Goal: Task Accomplishment & Management: Complete application form

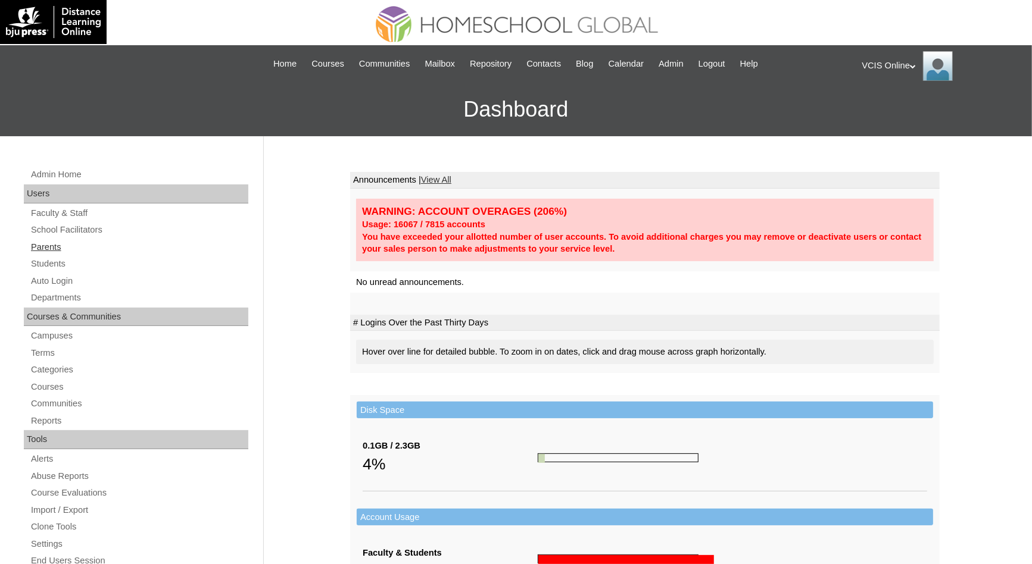
click at [60, 247] on link "Parents" at bounding box center [139, 247] width 219 height 15
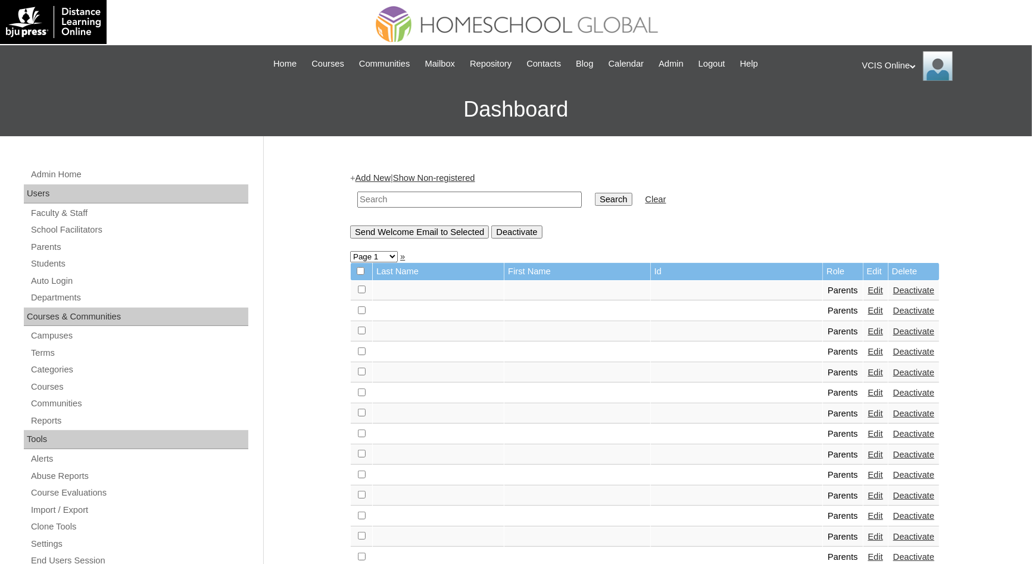
click at [385, 178] on link "Add New" at bounding box center [372, 178] width 35 height 10
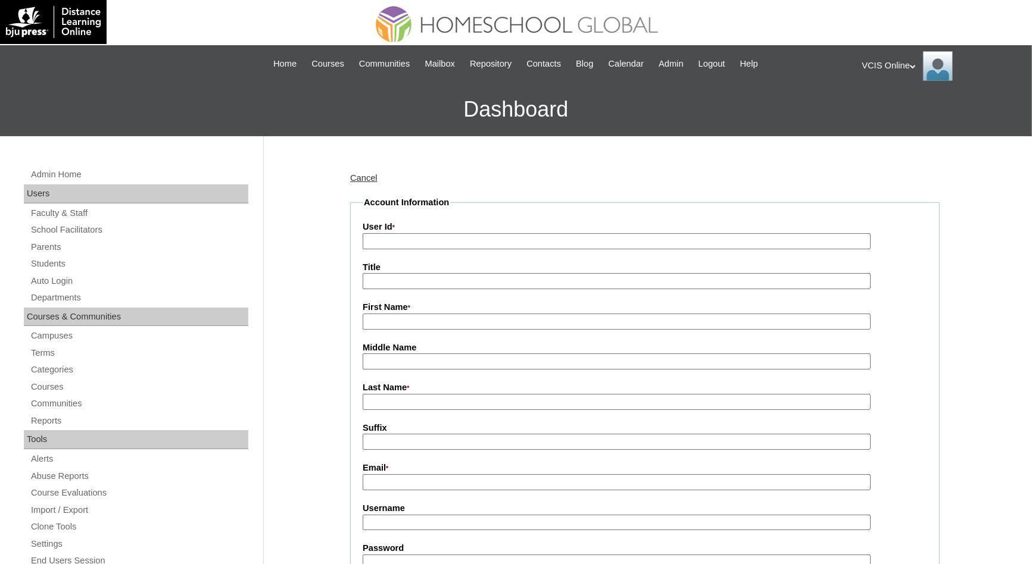
click at [427, 235] on input "User Id *" at bounding box center [617, 241] width 508 height 16
paste input "VCIS012-2B-PA2025 jjason2025 gTCvBs"
click at [478, 241] on input "VCIS012-2B-PA2025 jjason2025 gTCvBs" at bounding box center [617, 241] width 508 height 16
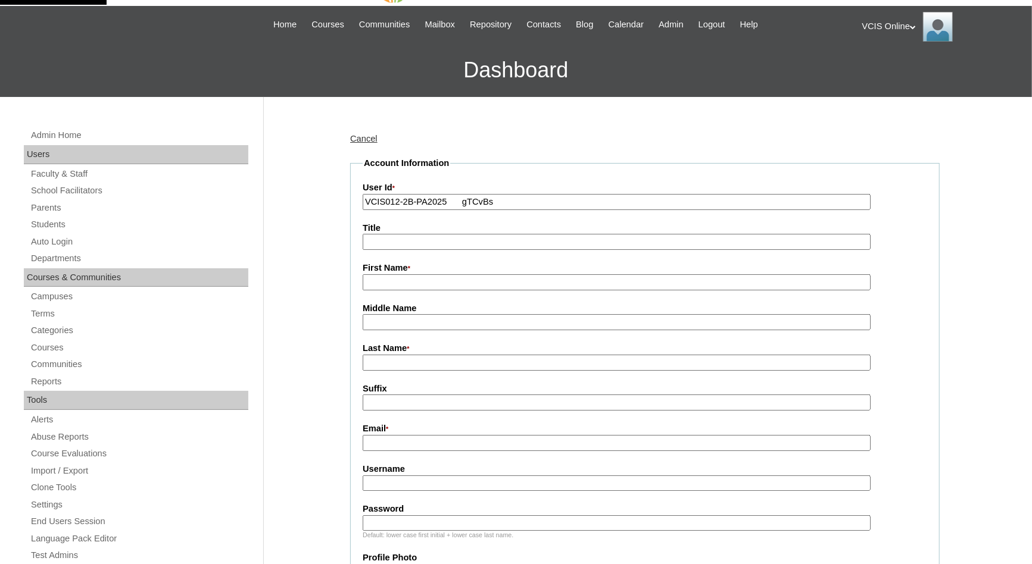
scroll to position [81, 0]
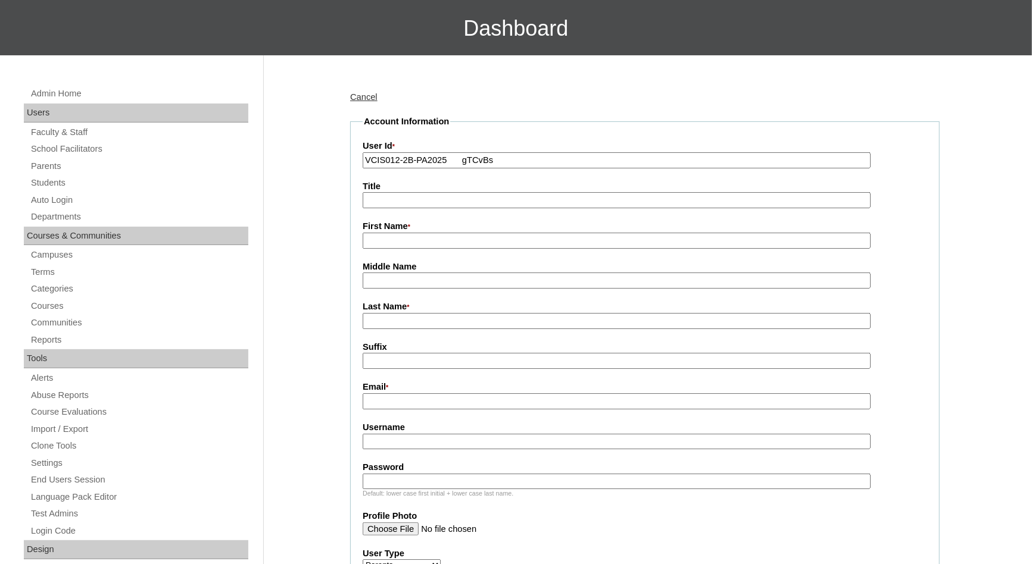
type input "VCIS012-2B-PA2025 gTCvBs"
click at [398, 449] on input "Username" at bounding box center [617, 442] width 508 height 16
paste input "jjason2025"
type input "jjason2025"
click at [483, 159] on input "VCIS012-2B-PA2025 gTCvBs" at bounding box center [617, 160] width 508 height 16
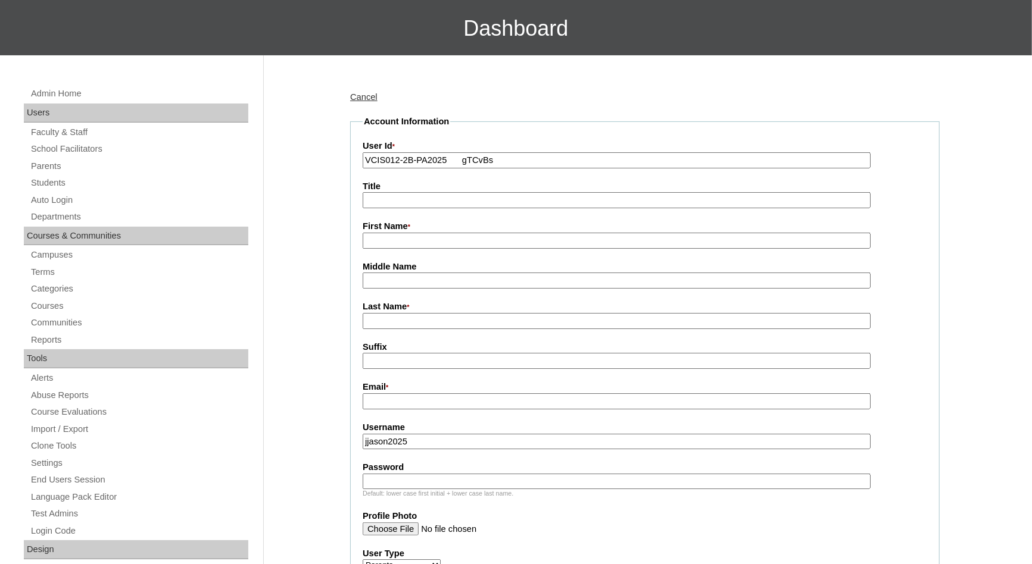
click at [483, 159] on input "VCIS012-2B-PA2025 gTCvBs" at bounding box center [617, 160] width 508 height 16
type input "VCIS012-2B-PA2025"
paste input "gTCvBs"
type input "gTCvBs"
click at [448, 404] on input "Email *" at bounding box center [617, 402] width 508 height 16
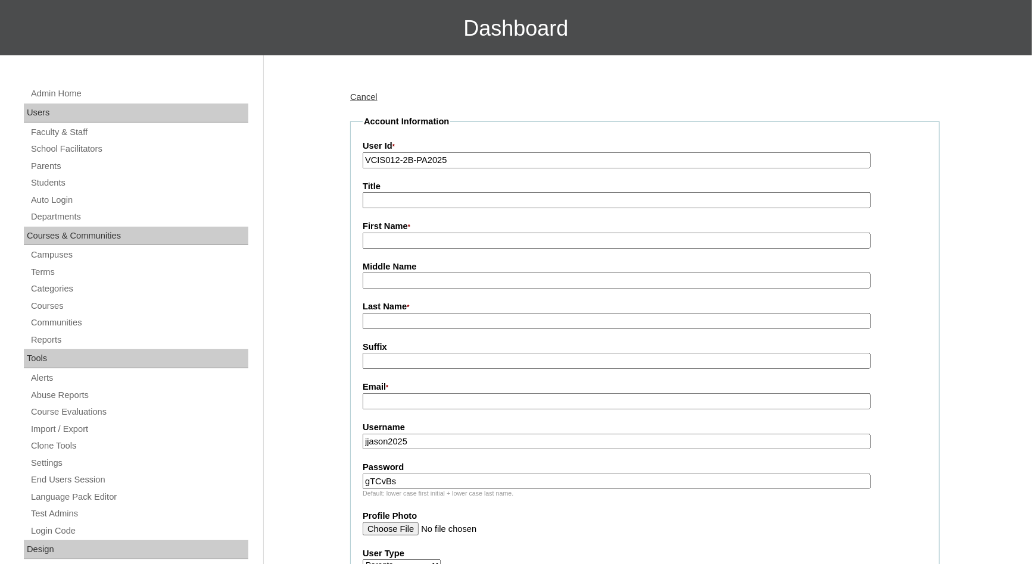
paste input "justine.ferias@gmail.com"
type input "justine.ferias@gmail.com"
click at [419, 356] on input "Suffix" at bounding box center [617, 361] width 508 height 16
click at [439, 238] on input "First Name *" at bounding box center [617, 241] width 508 height 16
paste input "Justine Jason"
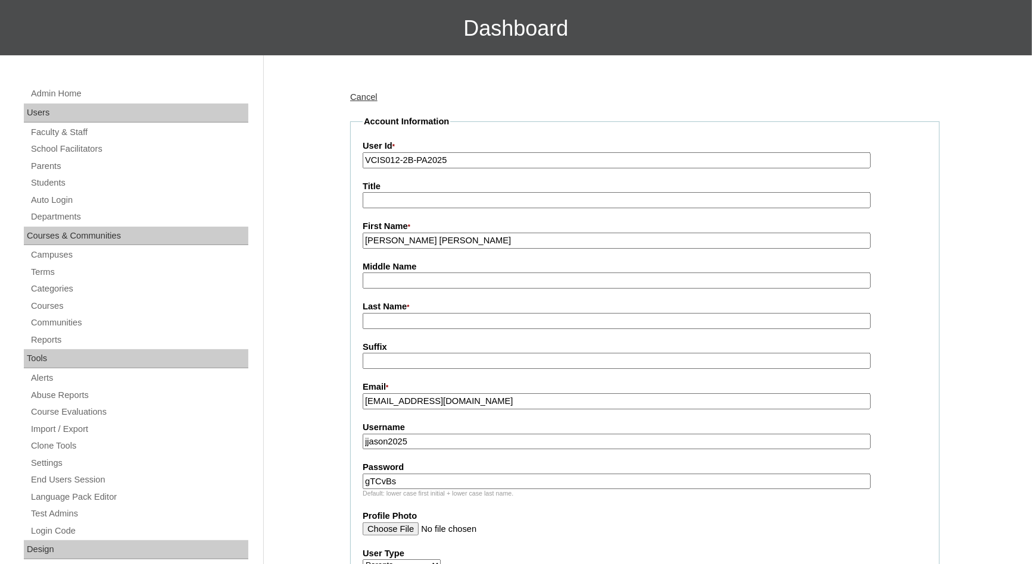
click at [414, 237] on input "Justine Jason" at bounding box center [617, 241] width 508 height 16
type input "Justine"
paste input "Jason"
type input "Jason (2025)"
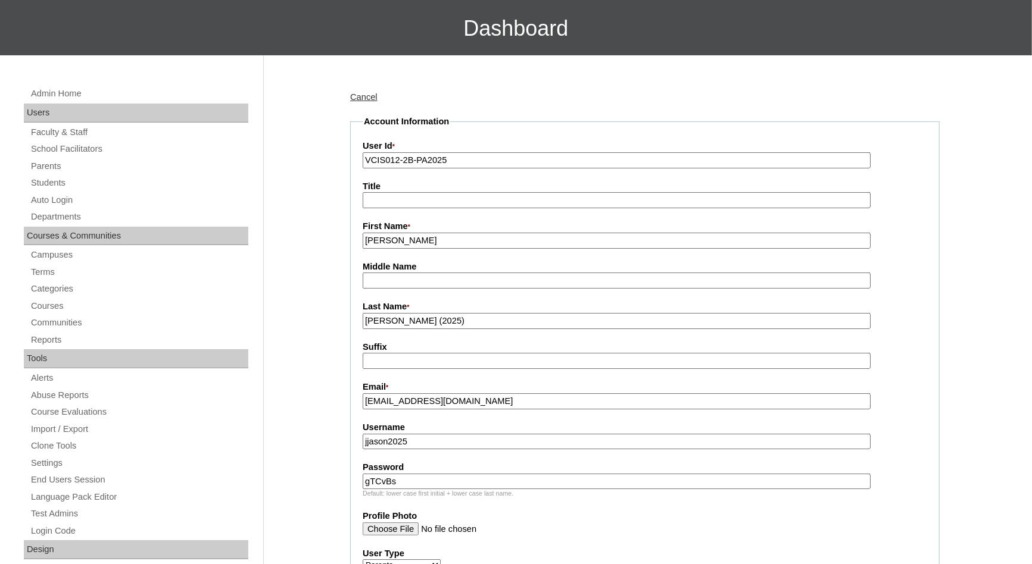
click at [457, 379] on fieldset "Account Information User Id * VCIS012-2B-PA2025 Title First Name * Justine Midd…" at bounding box center [644, 494] width 589 height 757
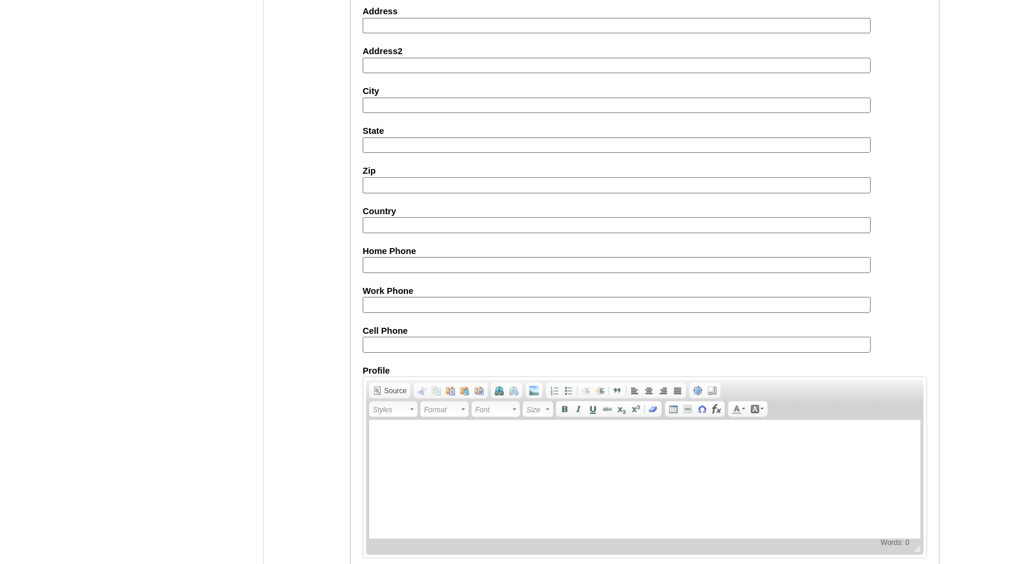
scroll to position [1038, 0]
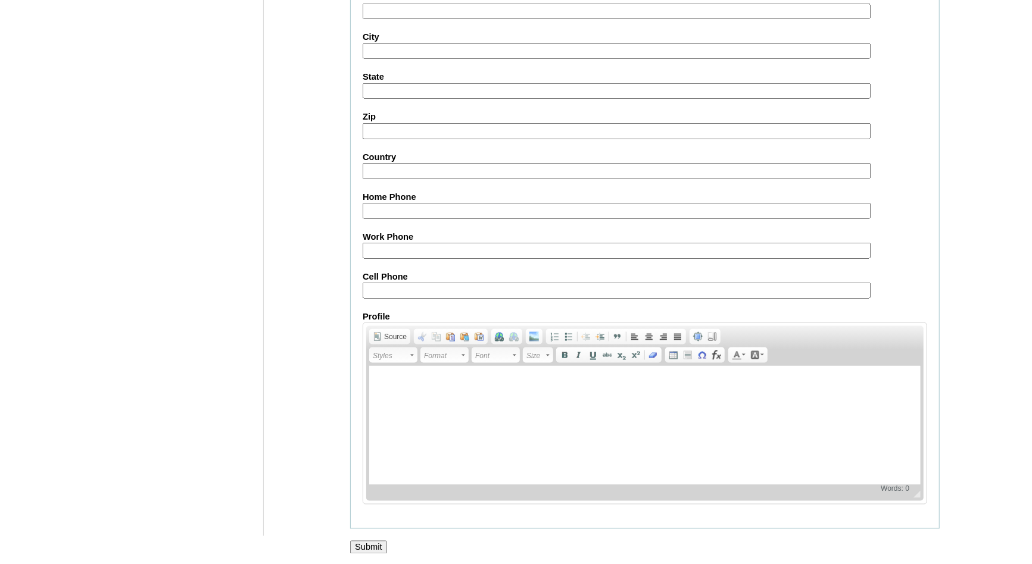
click at [382, 545] on input "Submit" at bounding box center [368, 547] width 37 height 13
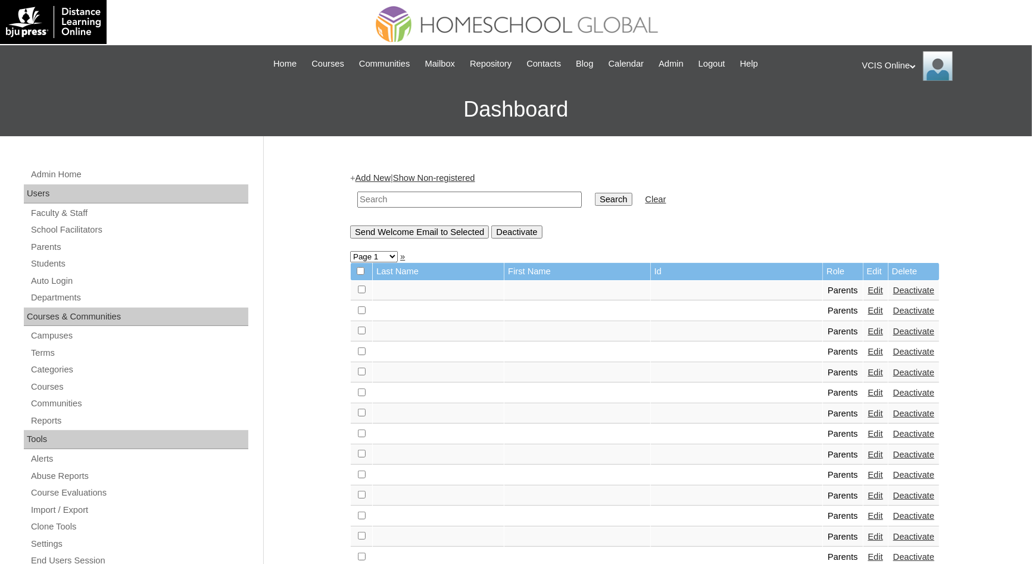
click at [482, 191] on td at bounding box center [469, 200] width 236 height 28
click at [488, 198] on input "text" at bounding box center [469, 200] width 224 height 16
paste input "VCIS012-2B-PA2025"
type input "VCIS012-2B-PA2025"
click at [595, 193] on input "Search" at bounding box center [613, 199] width 37 height 13
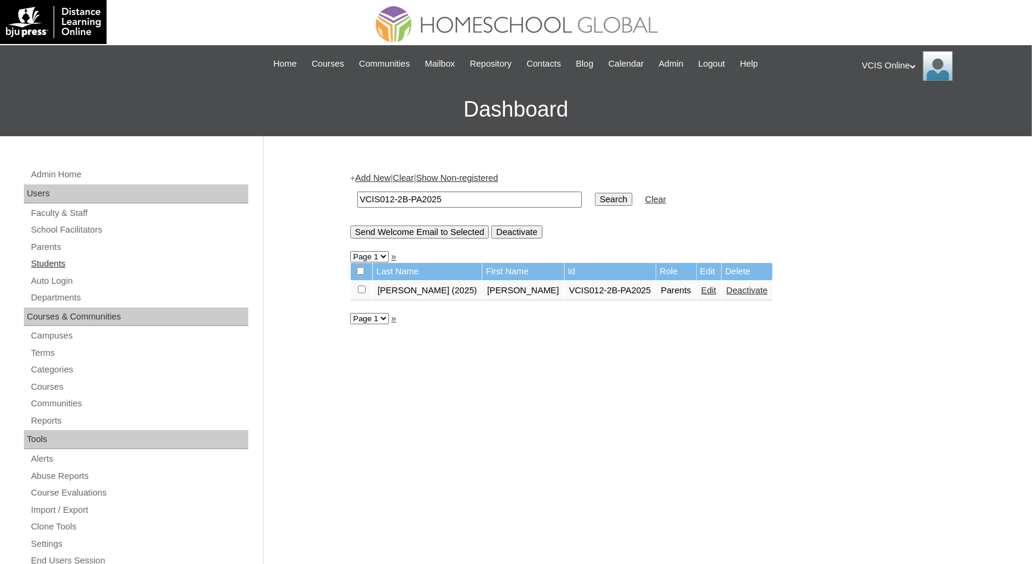
click at [133, 260] on link "Students" at bounding box center [139, 264] width 219 height 15
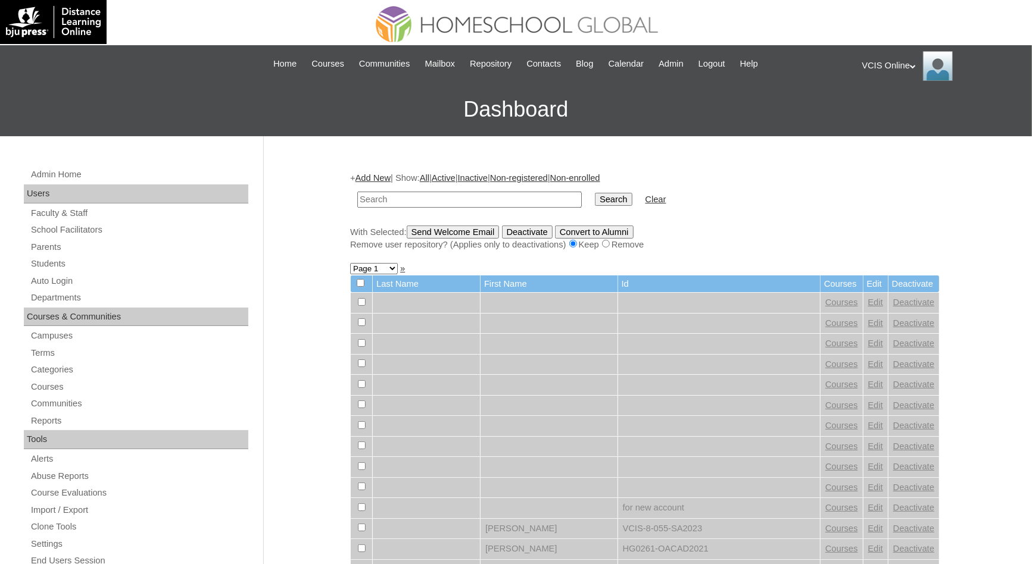
click at [389, 179] on link "Add New" at bounding box center [372, 178] width 35 height 10
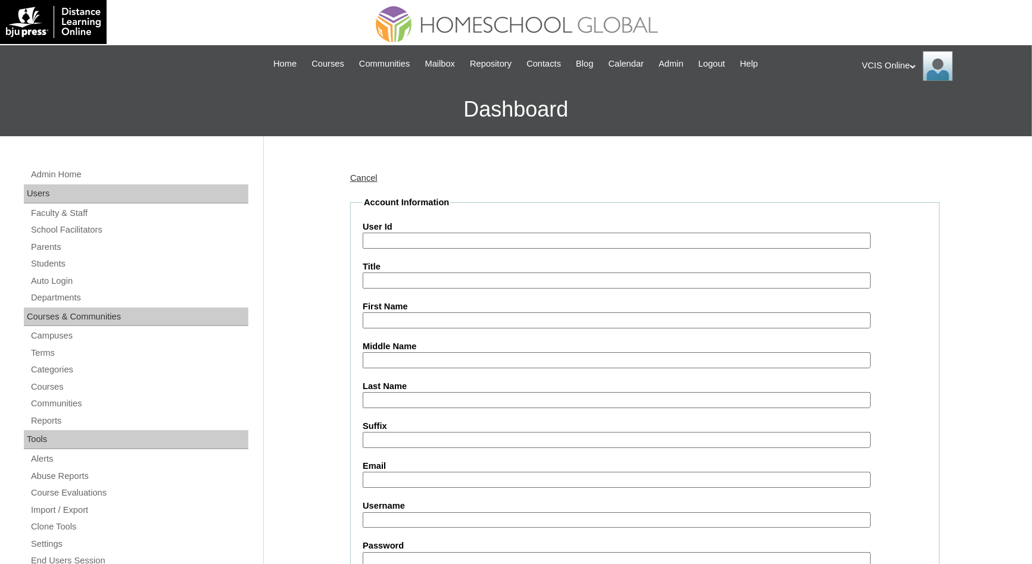
click at [440, 241] on input "User Id" at bounding box center [617, 241] width 508 height 16
paste input "VCIS012-KA-SA2025 sebastian.ferias2025 DsGLmo"
drag, startPoint x: 464, startPoint y: 245, endPoint x: 642, endPoint y: 263, distance: 178.3
type input "VCIS012-KA-SA2025"
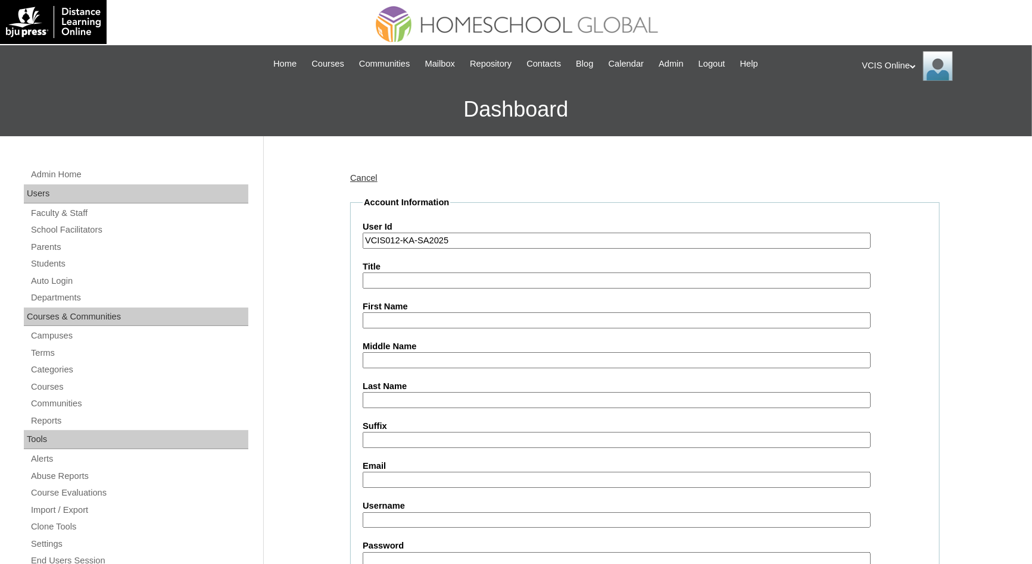
click at [403, 325] on input "First Name" at bounding box center [617, 321] width 508 height 16
paste input "sebastian.ferias2025 DsGLmo"
type input "sebastian.ferias2025 DsGLmo"
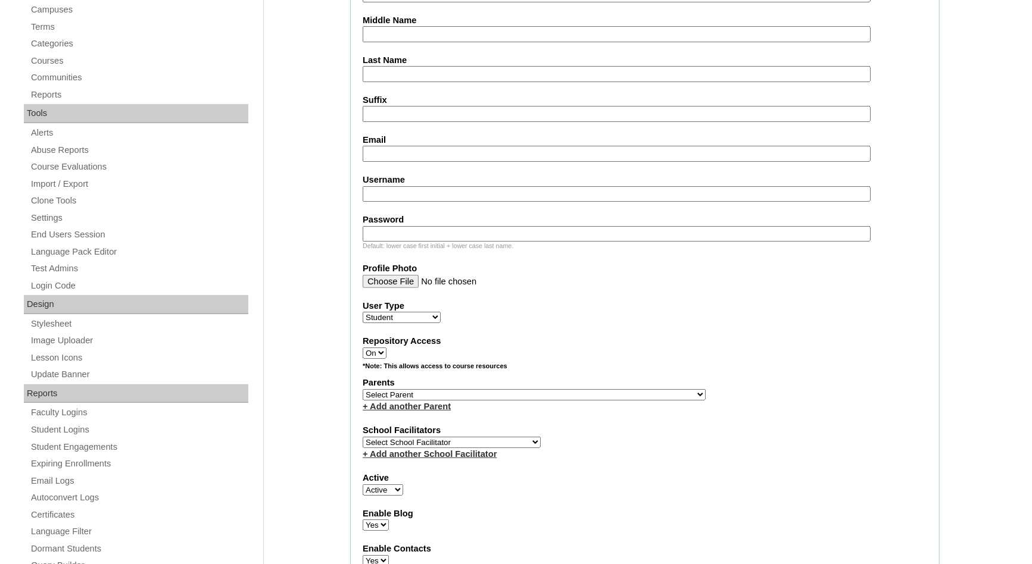
scroll to position [360, 0]
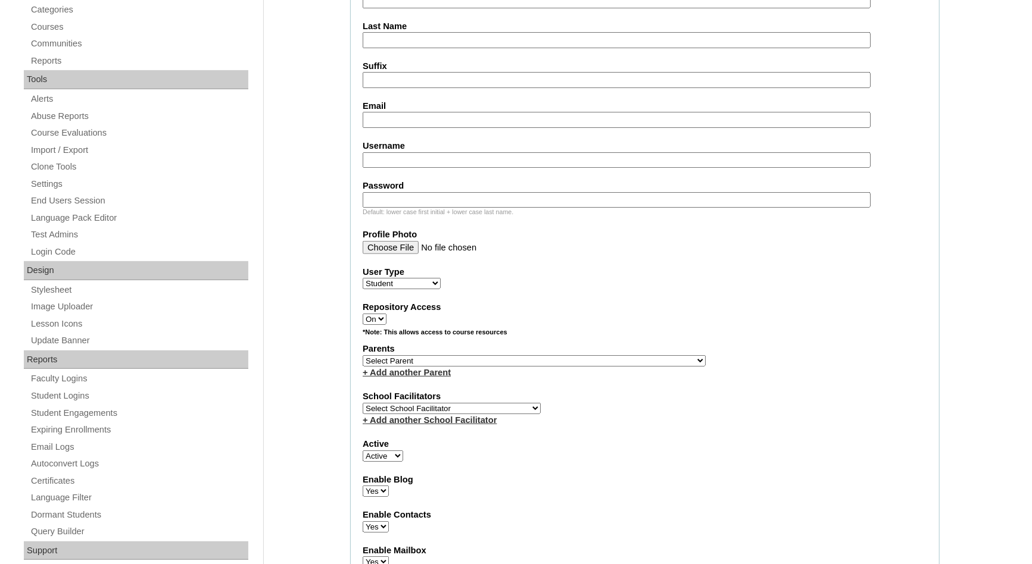
click at [453, 164] on input "Username" at bounding box center [617, 160] width 508 height 16
paste input "sebastian.ferias2025 DsGLmo"
click at [474, 166] on input "sebastian.ferias2025 DsGLmo" at bounding box center [617, 160] width 508 height 16
type input "sebastian.ferias2025"
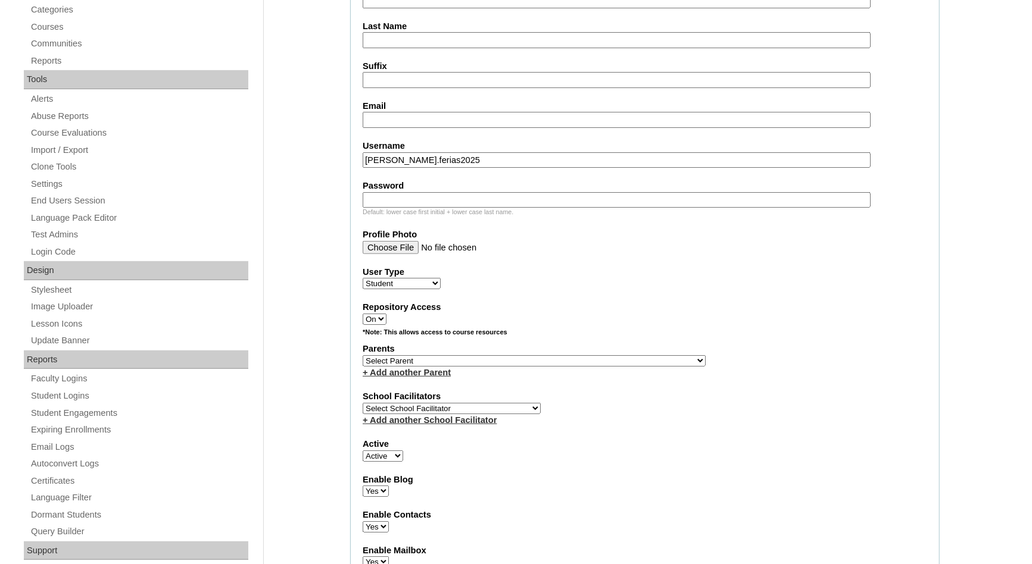
paste input "DsGLmo"
type input "DsGLmo"
click at [602, 262] on fieldset "Account Information User Id VCIS012-KA-SA2025 Title First Name Middle Name Last…" at bounding box center [644, 317] width 589 height 963
click at [485, 356] on select "Select Parent , , , , , , , , , , , , , , , , , , , , , , , , , , , , , , , , ,…" at bounding box center [534, 360] width 343 height 11
select select "43158"
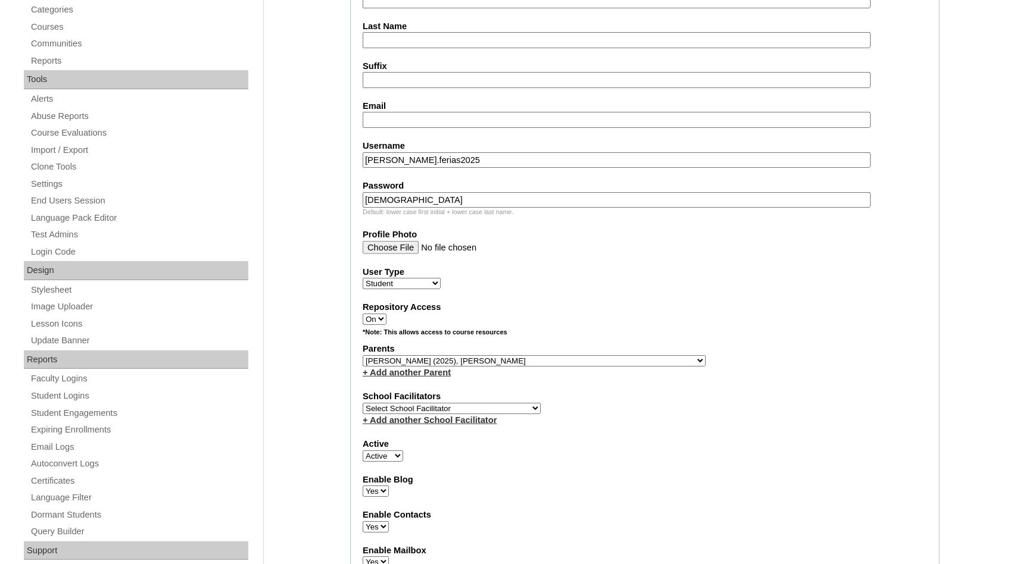
click at [462, 403] on select "Select School Facilitator Norman Añain Ruffa Abadijas Mary Abella Gloryfe Abion…" at bounding box center [452, 408] width 178 height 11
select select "39522"
click at [634, 408] on div "School Facilitators Select School Facilitator Norman Añain Ruffa Abadijas Mary …" at bounding box center [645, 409] width 564 height 36
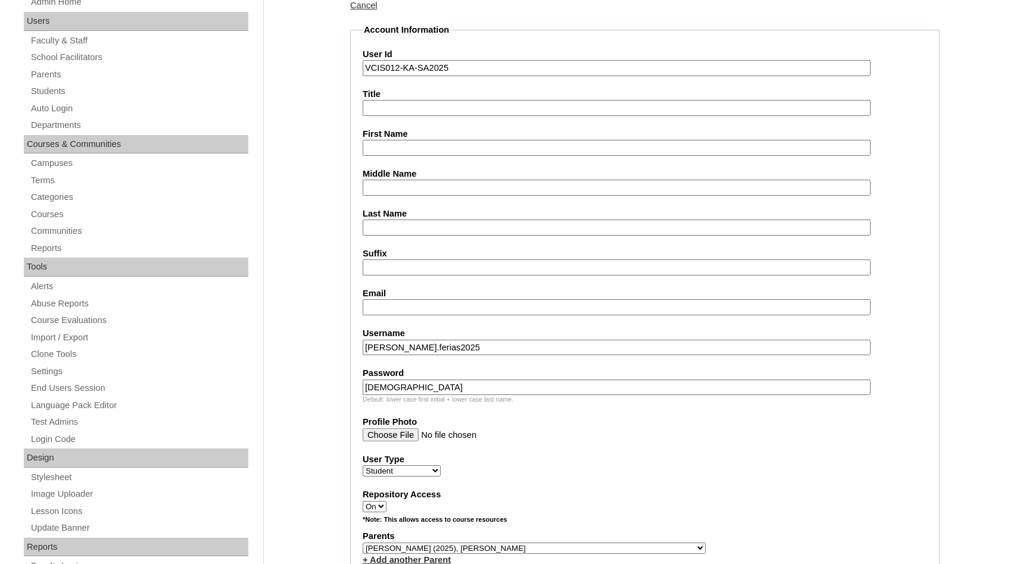
scroll to position [168, 0]
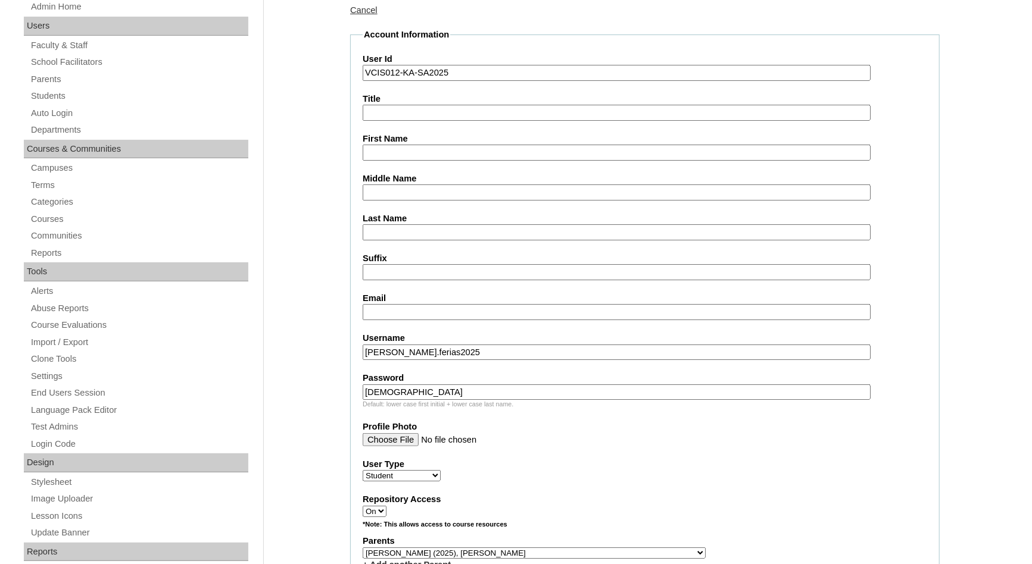
click at [430, 151] on input "First Name" at bounding box center [617, 153] width 508 height 16
paste input "Sebastian Jason Ferias"
click at [428, 149] on input "Sebastian Jason Ferias" at bounding box center [617, 153] width 508 height 16
type input "Sebastian Ferias"
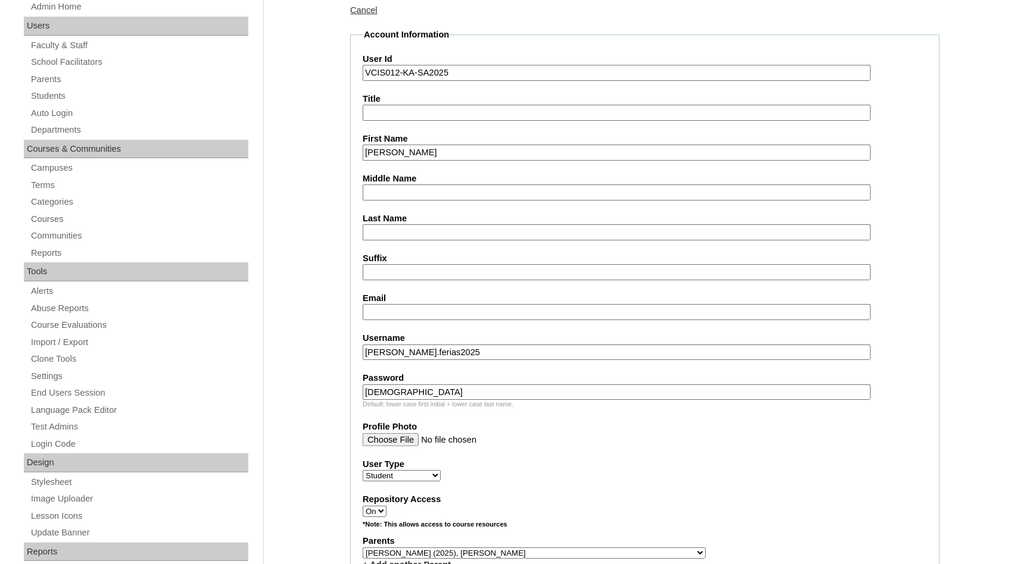
click at [412, 194] on input "Middle Name" at bounding box center [617, 193] width 508 height 16
paste input "Jason"
type input "Jason"
click at [426, 155] on input "Sebastian Ferias" at bounding box center [617, 153] width 508 height 16
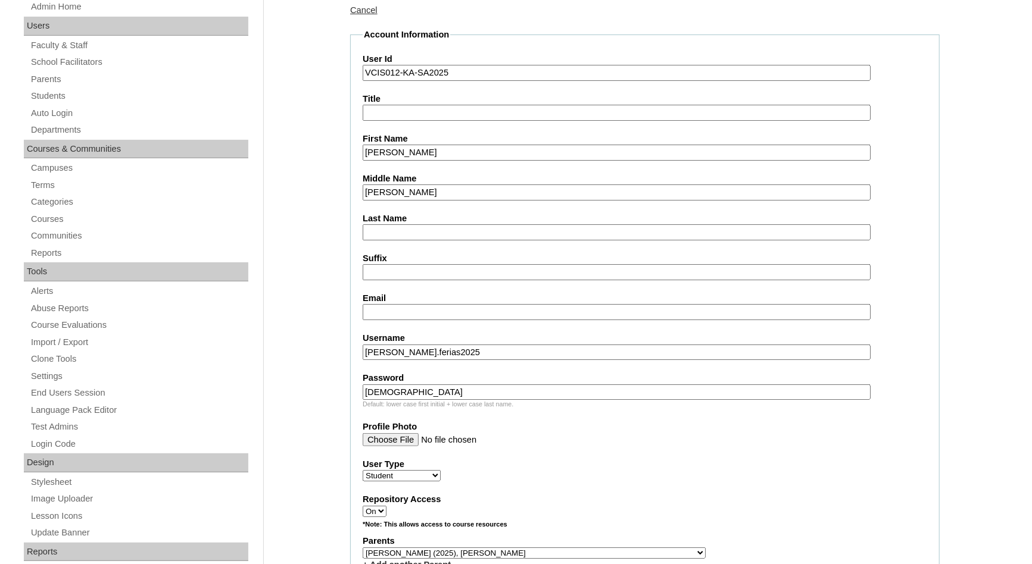
type input "Sebastian"
paste input "Ferias"
type input "Ferias"
click at [448, 311] on input "Email" at bounding box center [617, 312] width 508 height 16
paste input "engr.jomari.ferias@gmail.com"
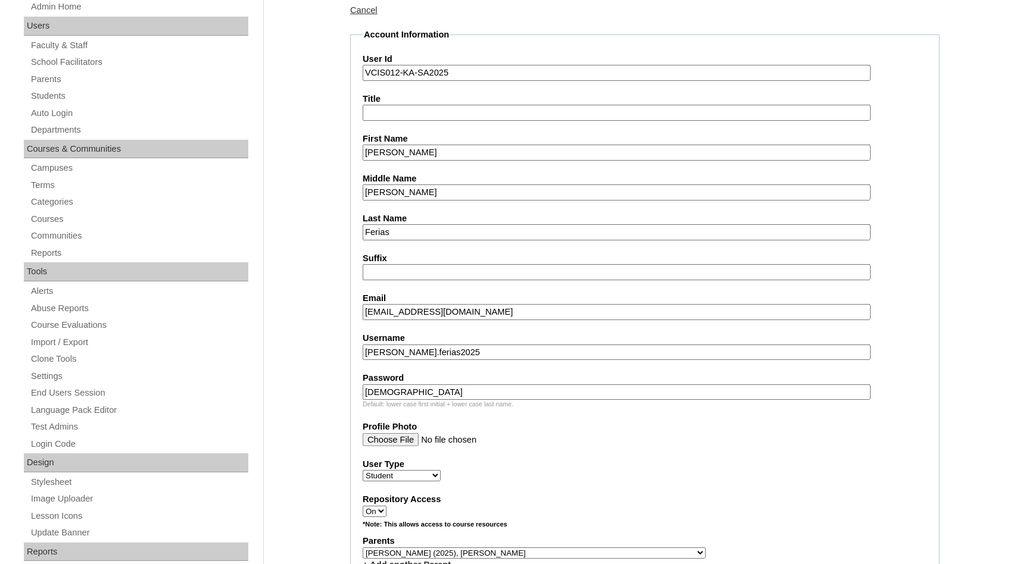
type input "engr.jomari.ferias@gmail.com"
click at [541, 159] on input "Sebastian" at bounding box center [617, 153] width 508 height 16
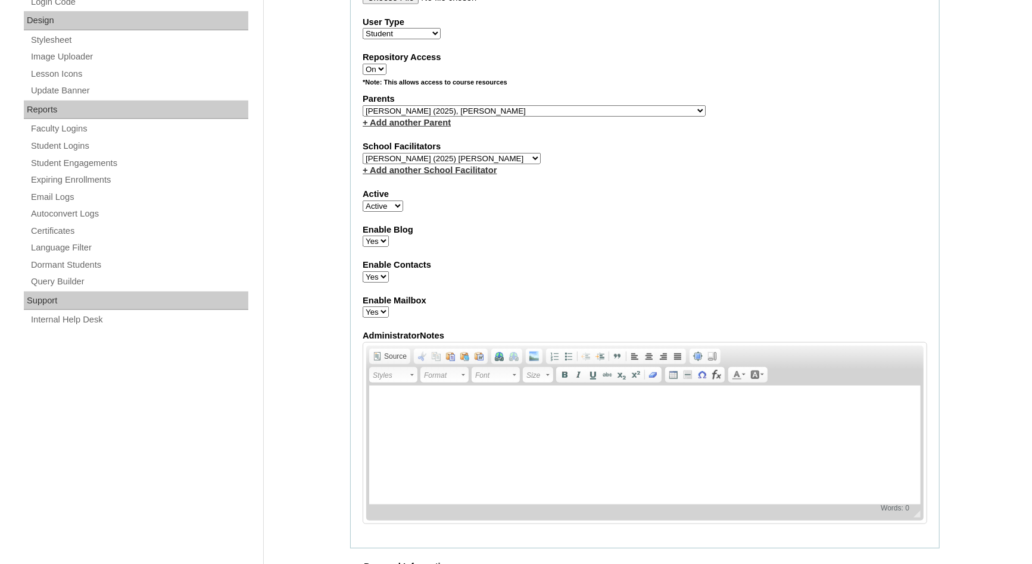
scroll to position [1239, 0]
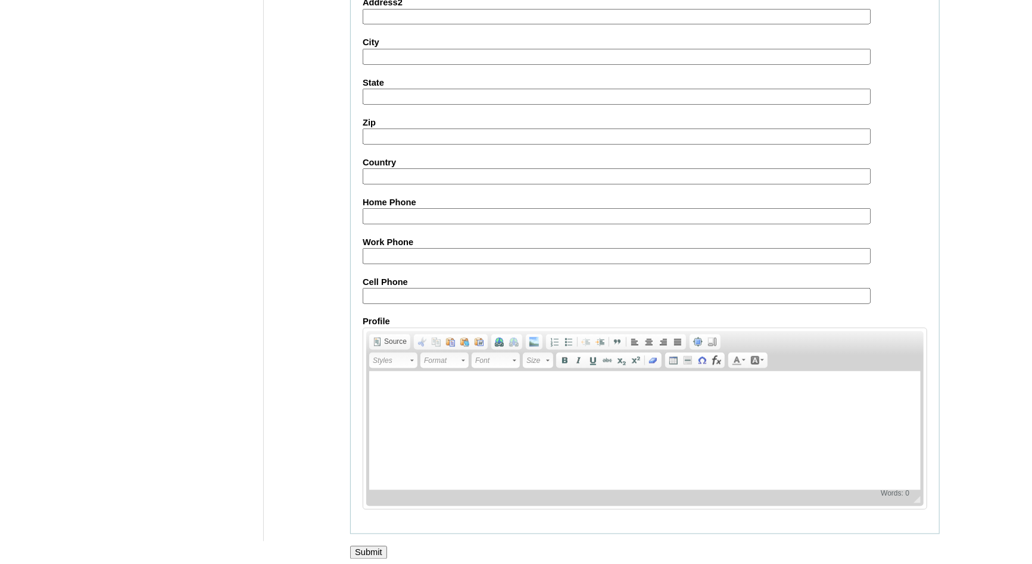
click at [363, 547] on input "Submit" at bounding box center [368, 553] width 37 height 13
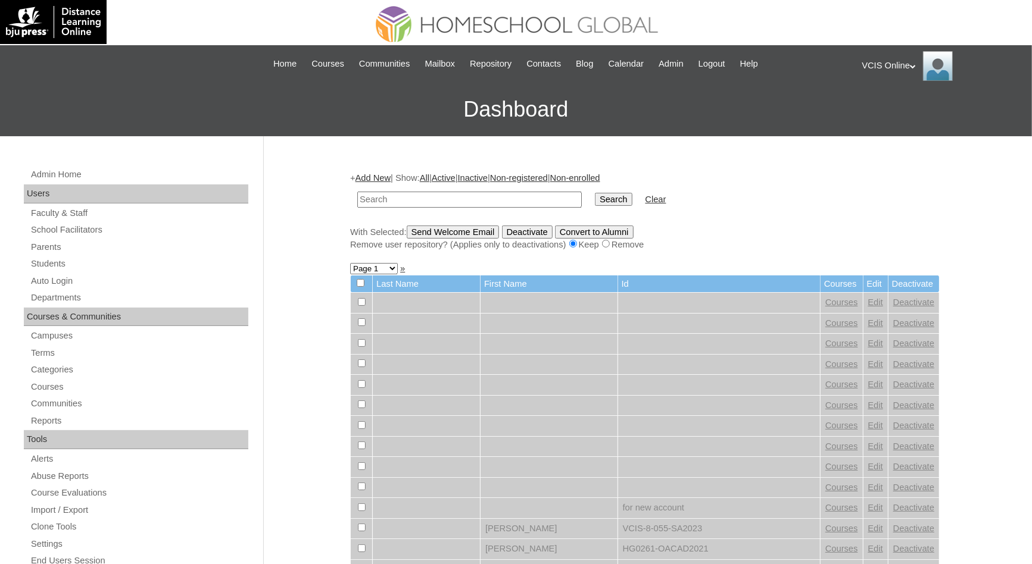
paste input "VCIS012-KA-SA2025"
type input "VCIS012-KA-SA2025"
click at [595, 193] on input "Search" at bounding box center [613, 199] width 37 height 13
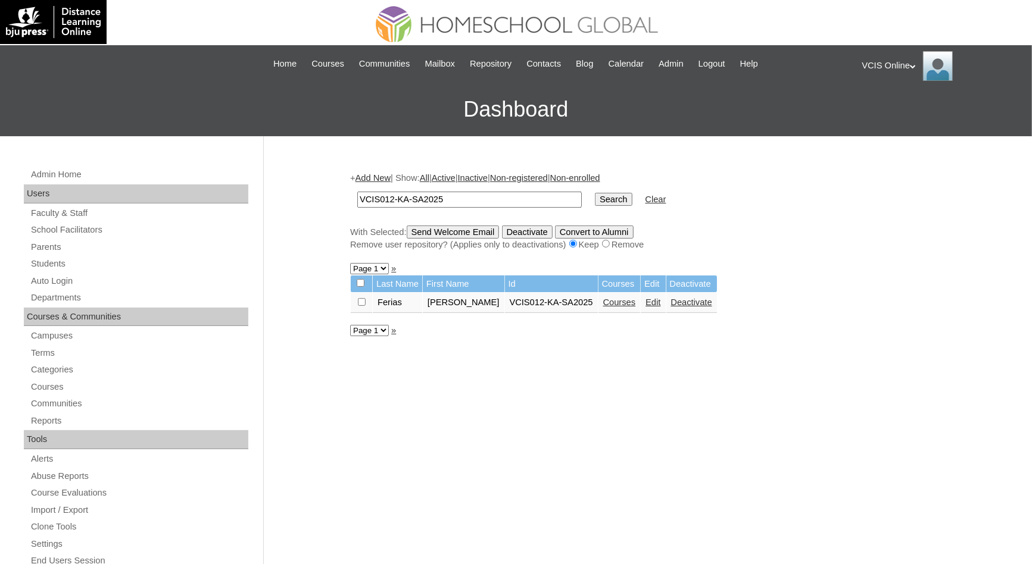
click at [614, 305] on link "Courses" at bounding box center [619, 303] width 33 height 10
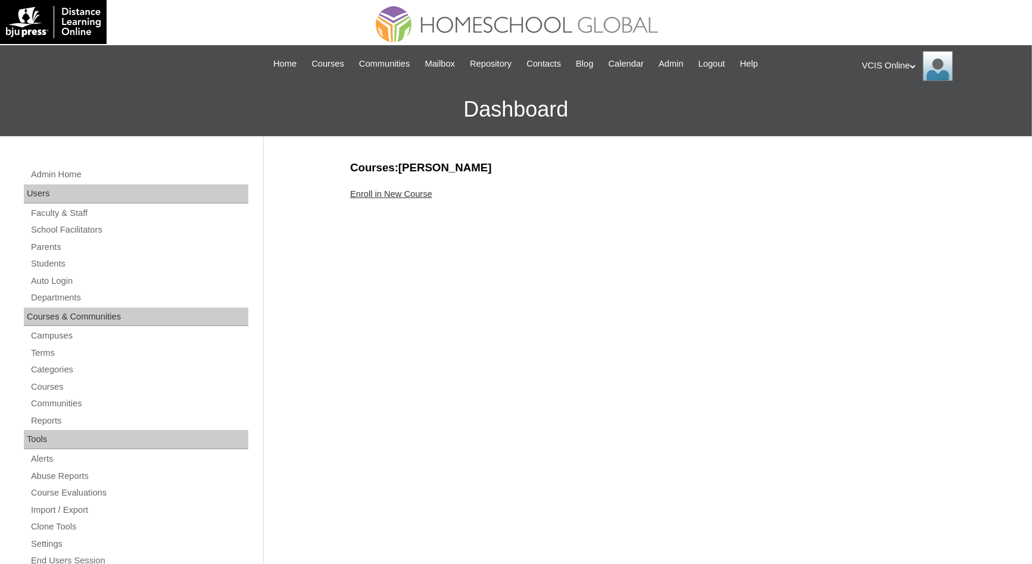
click at [413, 193] on link "Enroll in New Course" at bounding box center [391, 194] width 82 height 10
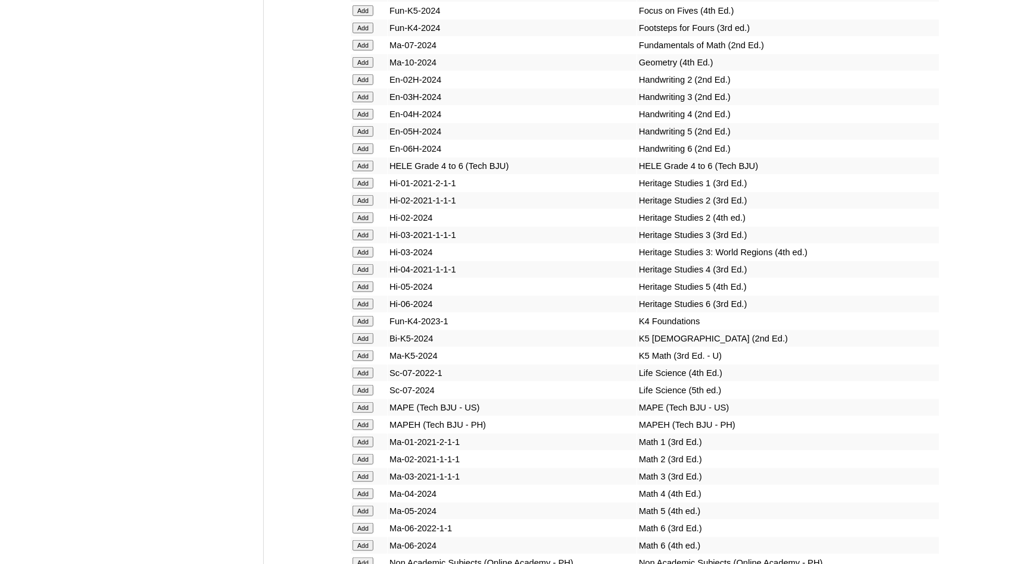
scroll to position [3674, 0]
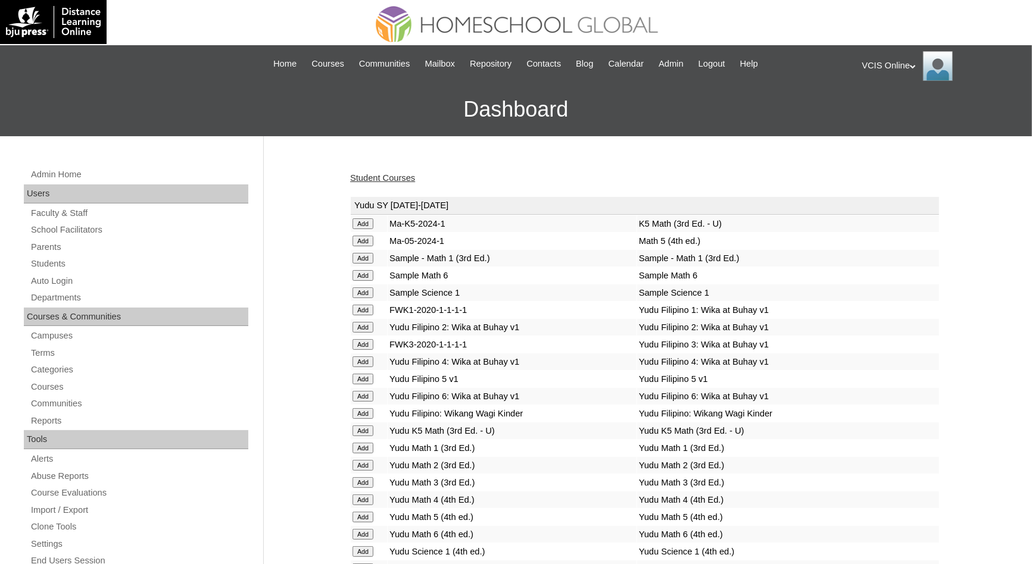
click at [386, 182] on link "Student Courses" at bounding box center [382, 178] width 65 height 10
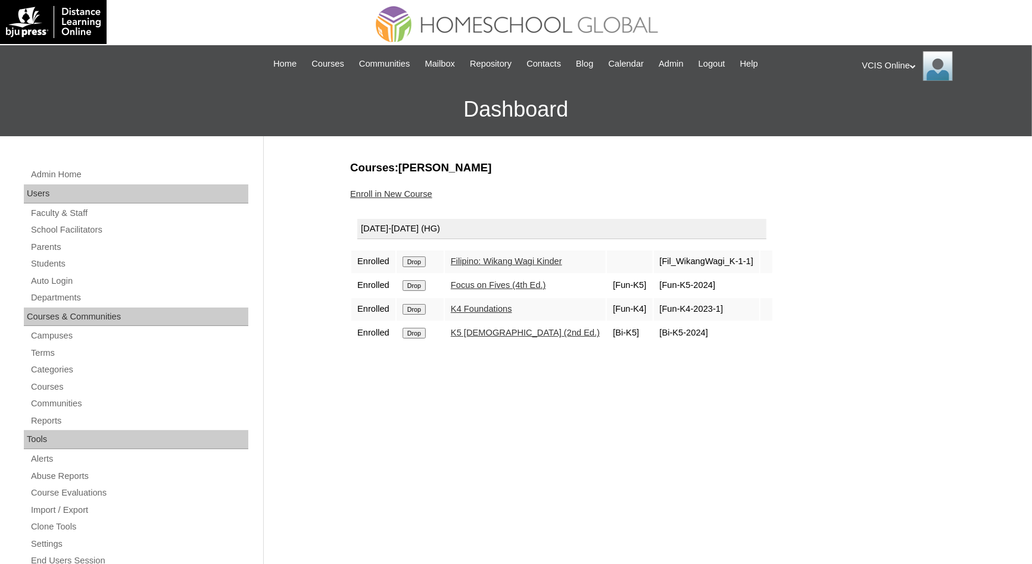
click at [520, 382] on div "Courses:[PERSON_NAME] Enroll in New Course [DATE]-[DATE] (HG) Enrolled Drop Fil…" at bounding box center [641, 558] width 595 height 797
